Goal: Information Seeking & Learning: Learn about a topic

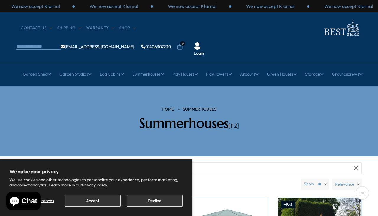
click at [99, 206] on button "Accept" at bounding box center [93, 201] width 56 height 12
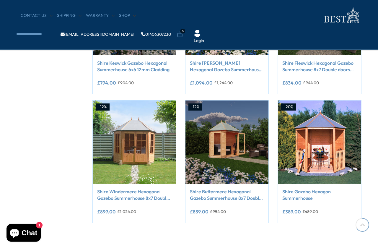
scroll to position [434, 0]
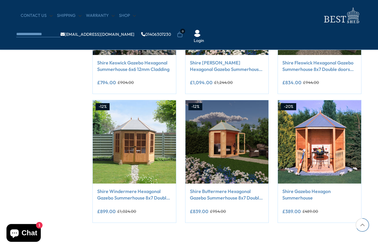
click at [225, 136] on img at bounding box center [227, 141] width 83 height 83
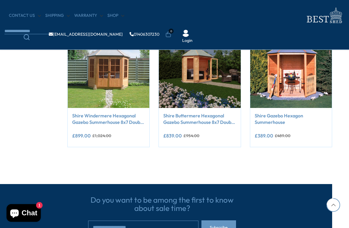
scroll to position [498, 13]
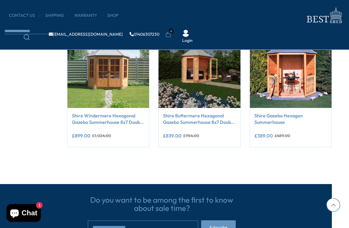
click at [85, 116] on link "Shire Windermere Hexagonal Gazebo Summerhouse 8x7 Double doors 12mm Cladding" at bounding box center [108, 119] width 73 height 13
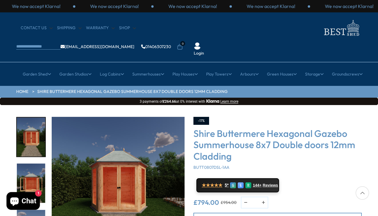
click at [29, 119] on img "2 / 9" at bounding box center [31, 137] width 28 height 39
click at [29, 124] on img "2 / 9" at bounding box center [31, 137] width 28 height 39
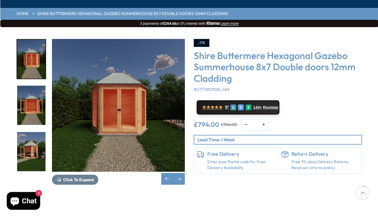
scroll to position [75, 0]
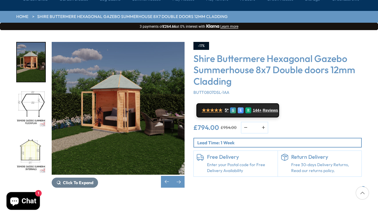
click at [30, 145] on img "6 / 9" at bounding box center [31, 154] width 28 height 39
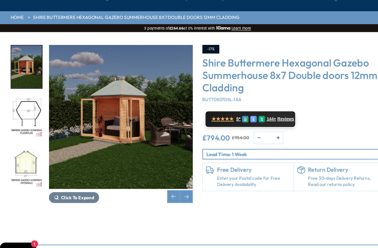
scroll to position [75, 0]
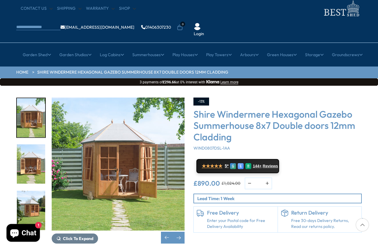
scroll to position [20, 0]
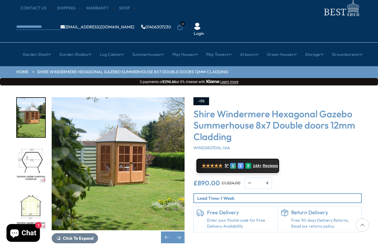
click at [30, 195] on img "6 / 14" at bounding box center [31, 209] width 28 height 39
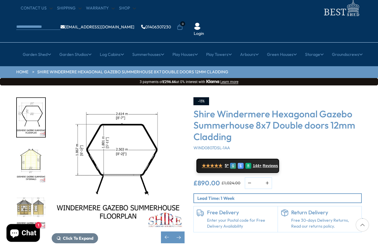
click at [33, 155] on img "6 / 14" at bounding box center [31, 163] width 28 height 39
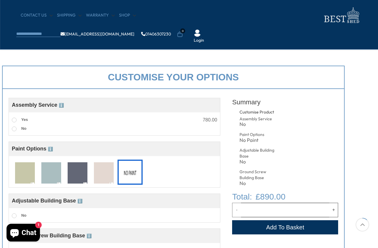
scroll to position [186, 16]
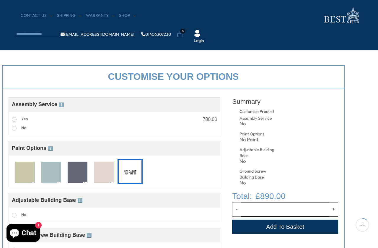
click at [48, 173] on img at bounding box center [51, 173] width 20 height 22
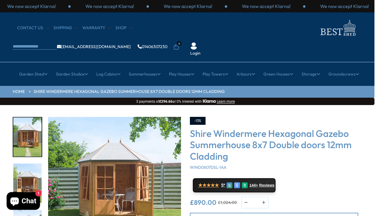
scroll to position [0, 4]
